Goal: Task Accomplishment & Management: Complete application form

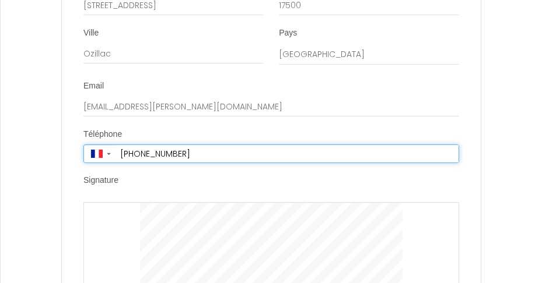
scroll to position [4429, 0]
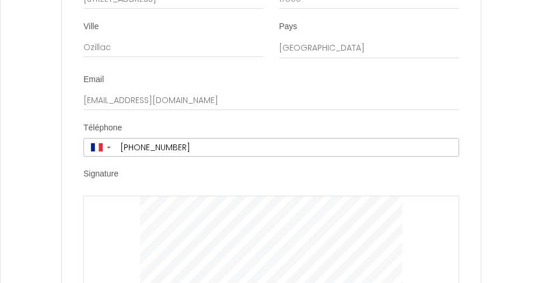
scroll to position [4403, 0]
click at [360, 213] on div at bounding box center [270, 254] width 375 height 118
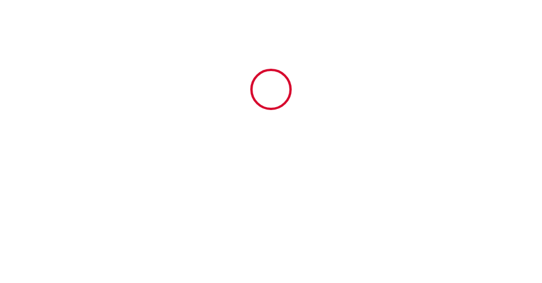
scroll to position [0, 0]
type input "40"
type input "190"
type input "908"
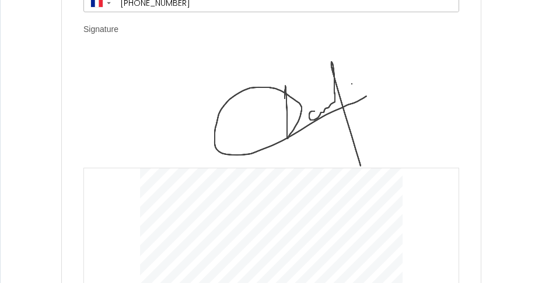
scroll to position [4545, 0]
